Goal: Task Accomplishment & Management: Manage account settings

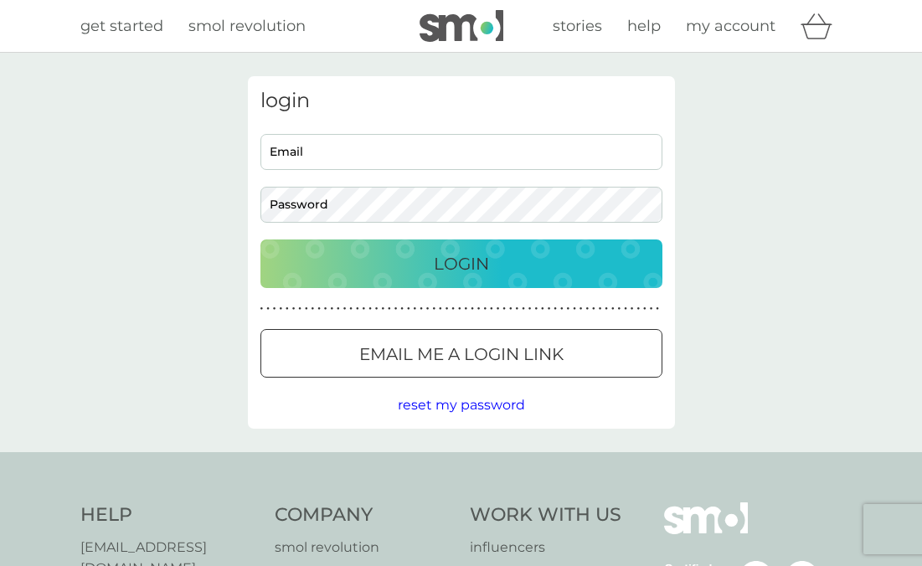
type input "[EMAIL_ADDRESS][DOMAIN_NAME]"
click at [410, 266] on div "Login" at bounding box center [461, 263] width 368 height 27
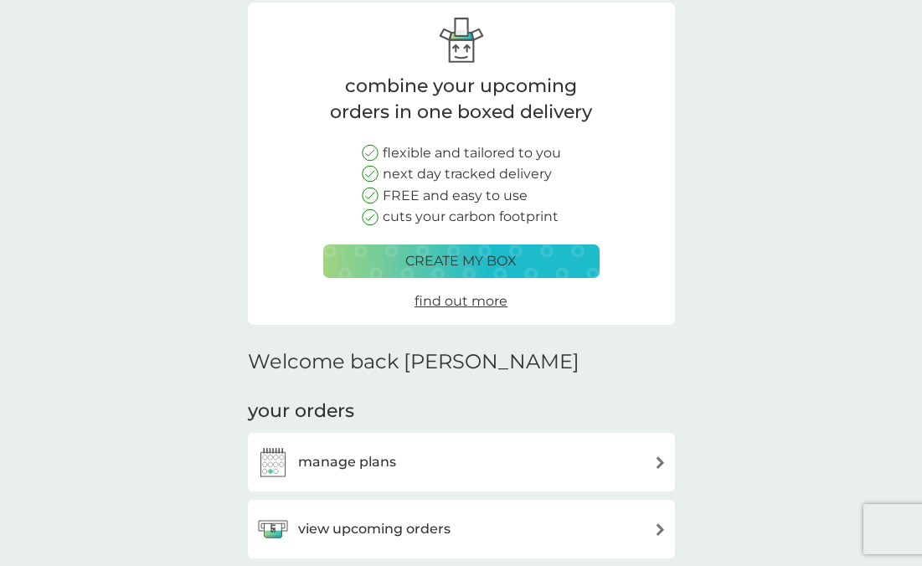
scroll to position [171, 0]
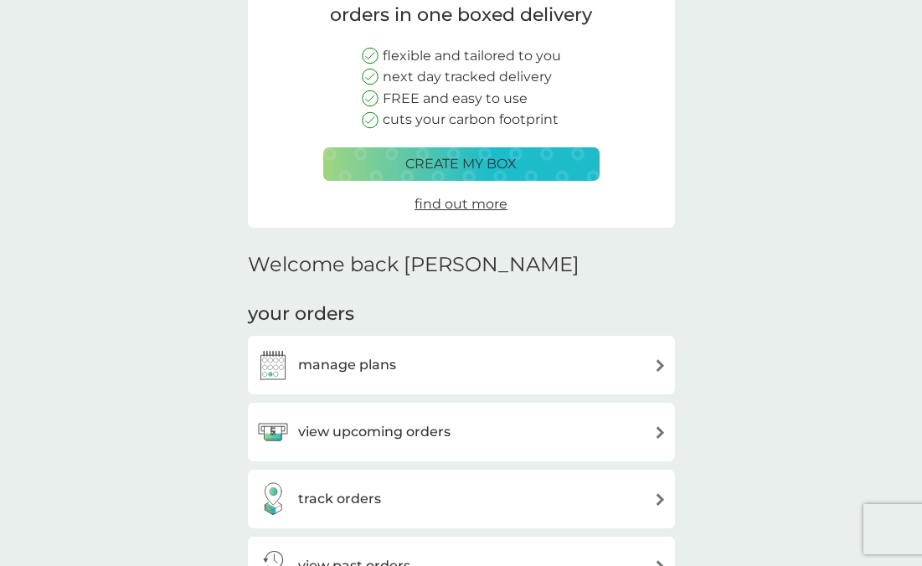
click at [366, 364] on h3 "manage plans" at bounding box center [347, 365] width 98 height 22
